Goal: Contribute content: Add original content to the website for others to see

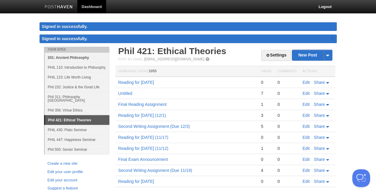
click at [67, 57] on link "201: Ancient Philosophy" at bounding box center [77, 58] width 65 height 10
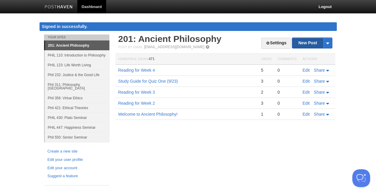
click at [299, 57] on th "Comments" at bounding box center [287, 59] width 25 height 11
click at [302, 45] on link "New Post" at bounding box center [312, 43] width 40 height 10
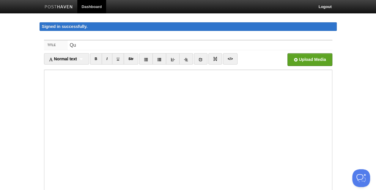
type input "Q"
type input "Quiz One [DATE]"
click at [297, 58] on input "file" at bounding box center [130, 61] width 450 height 30
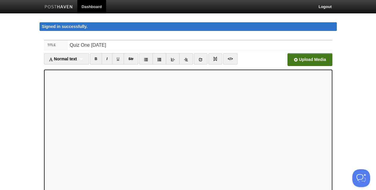
click at [294, 61] on input "file" at bounding box center [130, 61] width 450 height 30
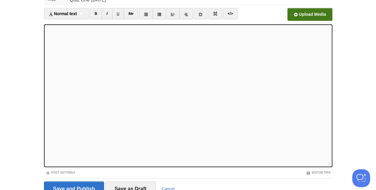
scroll to position [46, 0]
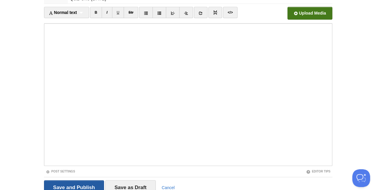
click at [84, 182] on input "Save and Publish" at bounding box center [74, 187] width 60 height 15
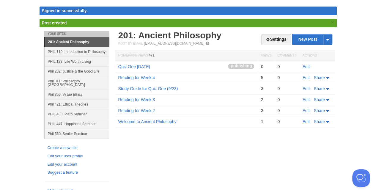
scroll to position [4, 0]
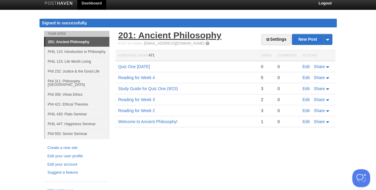
click at [157, 33] on link "201: Ancient Philosophy" at bounding box center [169, 35] width 103 height 10
click at [307, 66] on link "Edit" at bounding box center [306, 66] width 7 height 5
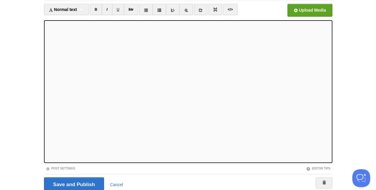
scroll to position [50, 0]
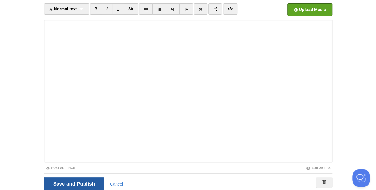
click at [64, 184] on input "Save and Publish" at bounding box center [74, 184] width 60 height 15
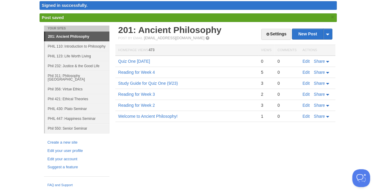
scroll to position [16, 0]
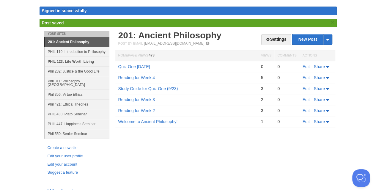
click at [69, 61] on link "PHIL 123: Life Worth Living" at bounding box center [77, 62] width 65 height 10
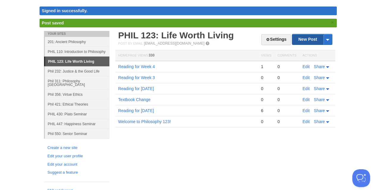
click at [304, 38] on link "New Post" at bounding box center [312, 39] width 40 height 10
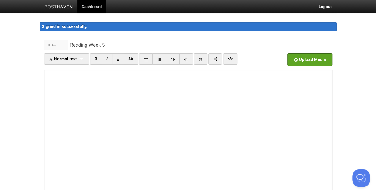
type input "Reading Week 5"
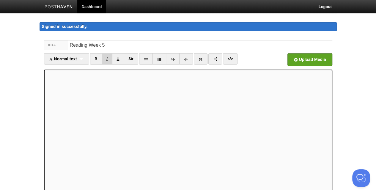
click at [109, 57] on link "I" at bounding box center [107, 58] width 10 height 11
click at [113, 56] on link "U" at bounding box center [118, 58] width 12 height 11
click at [107, 59] on link "I" at bounding box center [107, 58] width 10 height 11
click at [117, 59] on link "U" at bounding box center [118, 58] width 12 height 11
click at [109, 59] on link "I" at bounding box center [107, 58] width 10 height 11
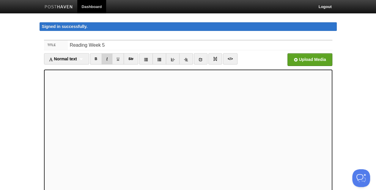
click at [109, 58] on link "I" at bounding box center [107, 58] width 10 height 11
click at [98, 57] on link "B" at bounding box center [96, 58] width 12 height 11
click at [108, 57] on link "I" at bounding box center [107, 58] width 10 height 11
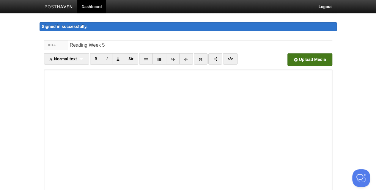
click at [291, 60] on input "file" at bounding box center [130, 61] width 450 height 30
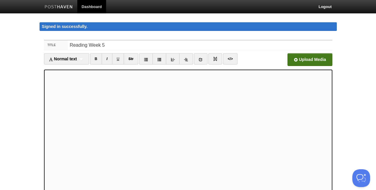
click at [318, 58] on input "file" at bounding box center [130, 61] width 450 height 30
click at [296, 60] on input "file" at bounding box center [130, 61] width 450 height 30
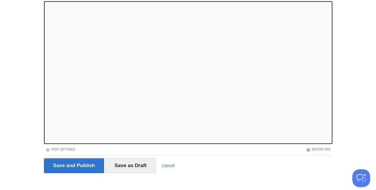
scroll to position [73, 0]
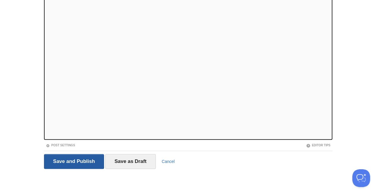
click at [73, 160] on input "Save and Publish" at bounding box center [74, 161] width 60 height 15
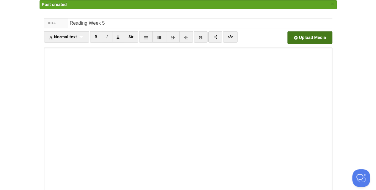
scroll to position [16, 0]
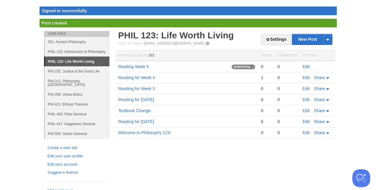
click at [306, 65] on link "Edit" at bounding box center [306, 66] width 7 height 5
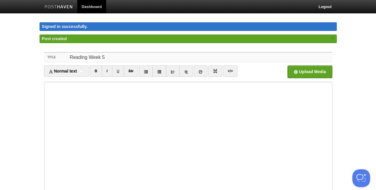
click at [88, 58] on input "Reading Week 5" at bounding box center [200, 58] width 264 height 10
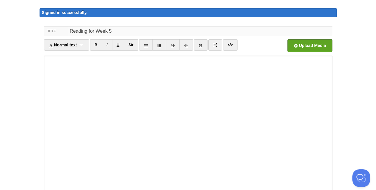
scroll to position [73, 0]
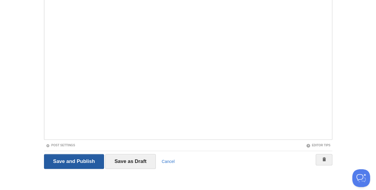
type input "Reading for Week 5"
click at [81, 164] on input "Save and Publish" at bounding box center [74, 161] width 60 height 15
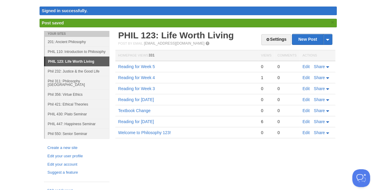
scroll to position [4, 0]
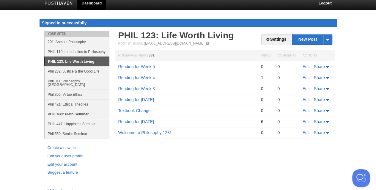
click at [76, 110] on link "PHIL 430: Plato Seminar" at bounding box center [77, 114] width 65 height 10
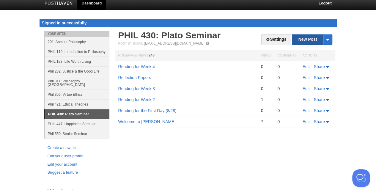
click at [300, 41] on link "New Post" at bounding box center [312, 39] width 40 height 10
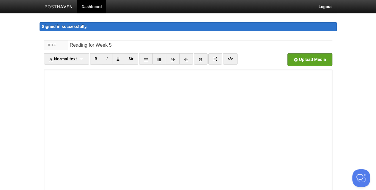
type input "Reading for Week 5"
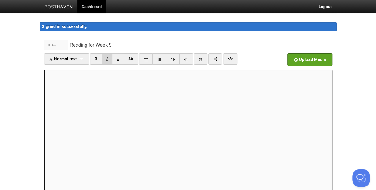
click at [111, 58] on link "I" at bounding box center [107, 58] width 10 height 11
click at [108, 57] on link "I" at bounding box center [107, 58] width 10 height 11
click at [108, 56] on link "I" at bounding box center [107, 58] width 10 height 11
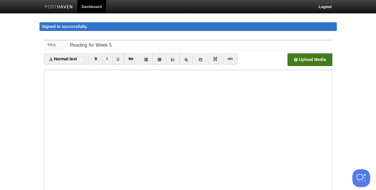
click at [292, 60] on input "file" at bounding box center [130, 61] width 450 height 30
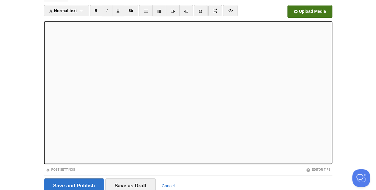
scroll to position [50, 0]
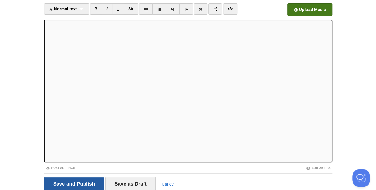
click at [62, 183] on input "Save and Publish" at bounding box center [74, 184] width 60 height 15
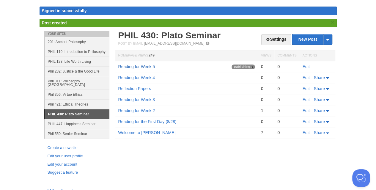
scroll to position [4, 0]
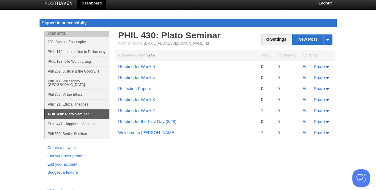
click at [306, 66] on link "Edit" at bounding box center [306, 66] width 7 height 5
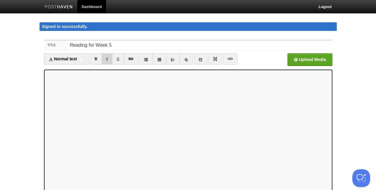
click at [108, 59] on link "I" at bounding box center [107, 58] width 10 height 11
click at [98, 56] on link "B" at bounding box center [96, 58] width 12 height 11
click at [107, 59] on link "I" at bounding box center [107, 58] width 10 height 11
click at [98, 58] on link "B" at bounding box center [96, 58] width 12 height 11
click at [108, 60] on link "I" at bounding box center [107, 58] width 10 height 11
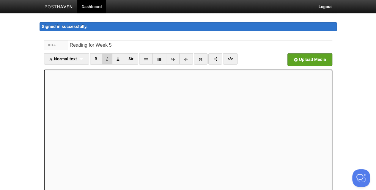
click at [108, 57] on link "I" at bounding box center [107, 58] width 10 height 11
click at [107, 58] on link "I" at bounding box center [107, 58] width 10 height 11
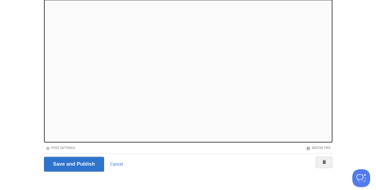
scroll to position [73, 0]
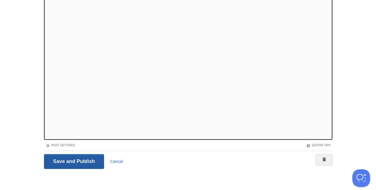
click at [88, 163] on input "Save and Publish" at bounding box center [74, 161] width 60 height 15
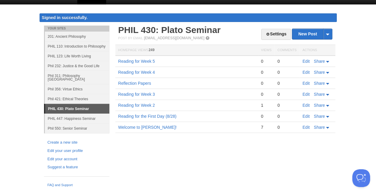
scroll to position [4, 0]
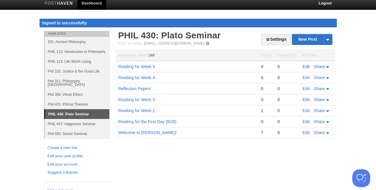
click at [303, 65] on link "Edit" at bounding box center [306, 66] width 7 height 5
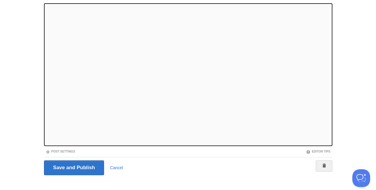
scroll to position [73, 0]
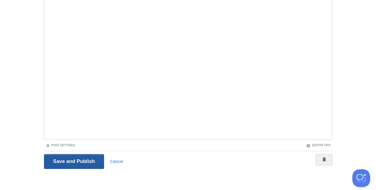
click at [74, 159] on input "Save and Publish" at bounding box center [74, 161] width 60 height 15
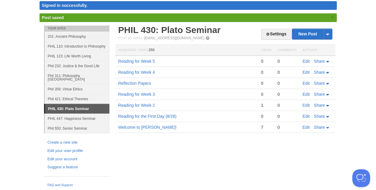
scroll to position [16, 0]
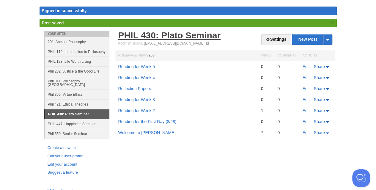
click at [164, 35] on link "PHIL 430: Plato Seminar" at bounding box center [169, 35] width 103 height 10
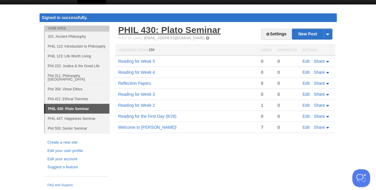
scroll to position [4, 0]
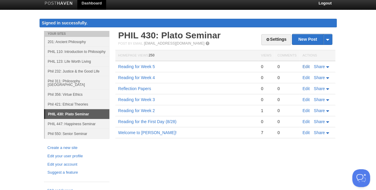
click at [305, 66] on link "Edit" at bounding box center [306, 66] width 7 height 5
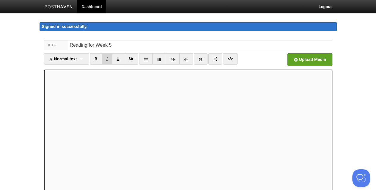
click at [109, 57] on link "I" at bounding box center [107, 58] width 10 height 11
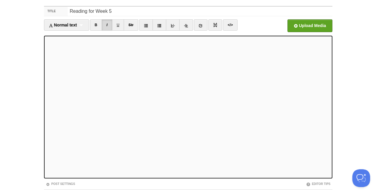
scroll to position [73, 0]
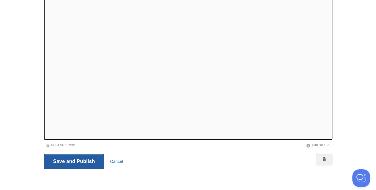
click at [68, 159] on input "Save and Publish" at bounding box center [74, 161] width 60 height 15
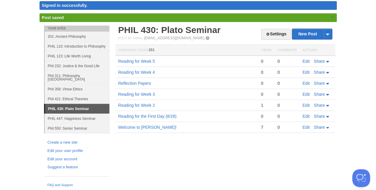
scroll to position [16, 0]
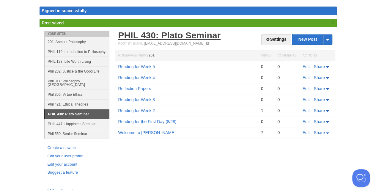
click at [154, 33] on link "PHIL 430: Plato Seminar" at bounding box center [169, 35] width 103 height 10
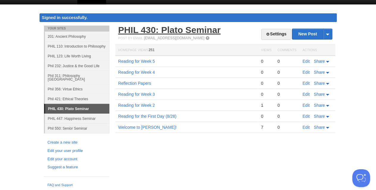
scroll to position [4, 0]
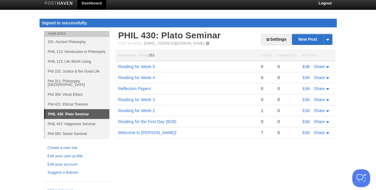
click at [307, 67] on link "Edit" at bounding box center [306, 66] width 7 height 5
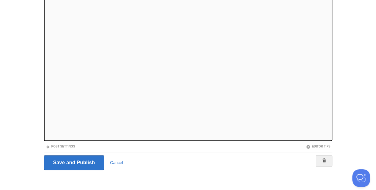
scroll to position [73, 0]
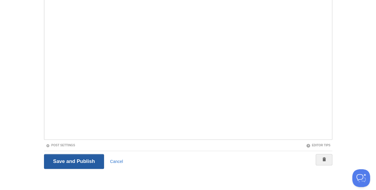
click at [55, 162] on input "Save and Publish" at bounding box center [74, 161] width 60 height 15
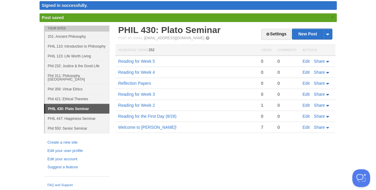
scroll to position [16, 0]
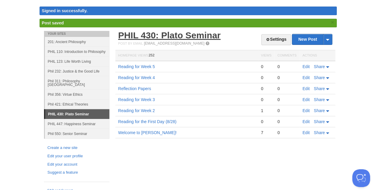
click at [159, 34] on link "PHIL 430: Plato Seminar" at bounding box center [169, 35] width 103 height 10
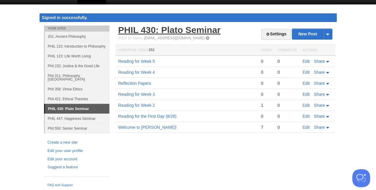
scroll to position [4, 0]
